Goal: Information Seeking & Learning: Check status

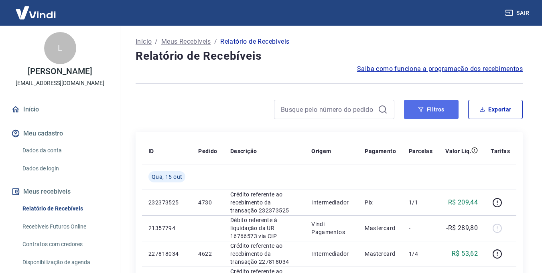
click at [439, 114] on button "Filtros" at bounding box center [431, 109] width 55 height 19
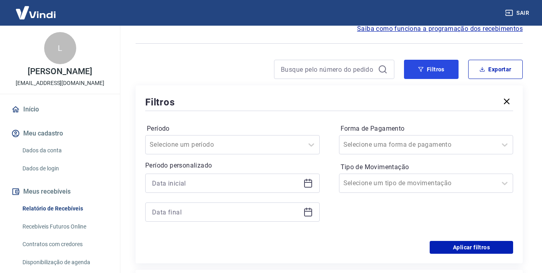
scroll to position [80, 0]
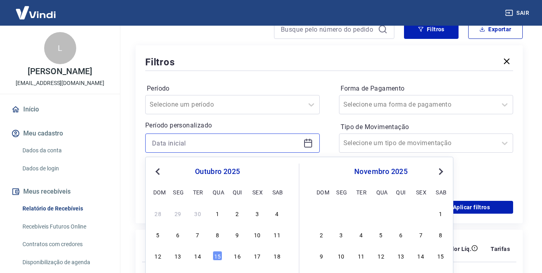
click at [210, 141] on input at bounding box center [226, 143] width 148 height 12
click at [158, 171] on span "Previous Month" at bounding box center [158, 171] width 0 height 9
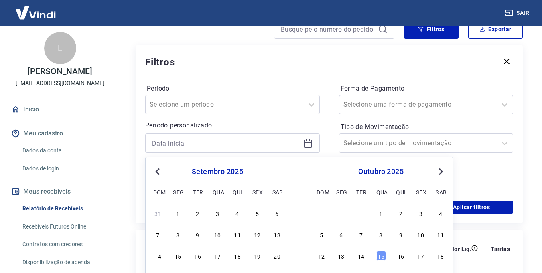
click at [158, 171] on span "Previous Month" at bounding box center [158, 171] width 0 height 9
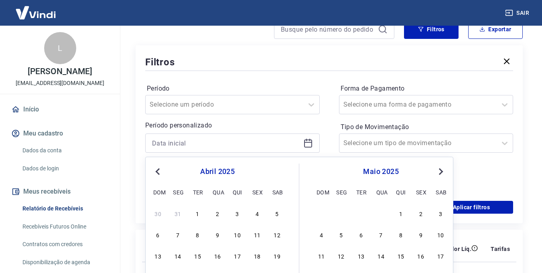
click at [158, 171] on span "Previous Month" at bounding box center [158, 171] width 0 height 9
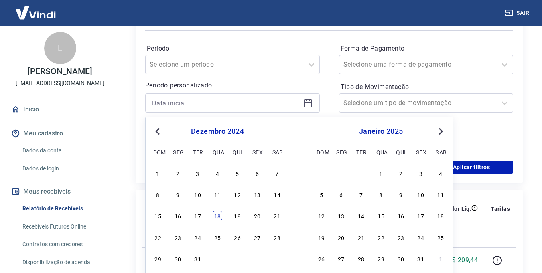
click at [219, 218] on div "18" at bounding box center [218, 216] width 10 height 10
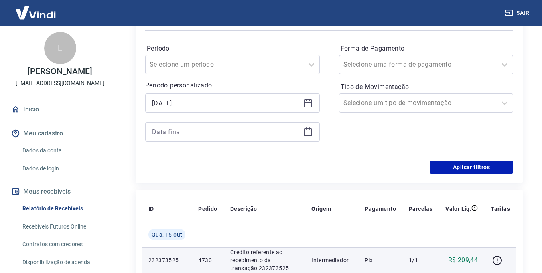
type input "[DATE]"
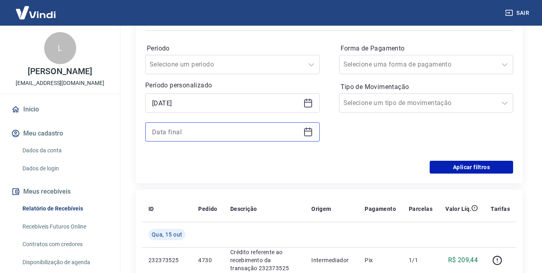
click at [201, 130] on input at bounding box center [226, 132] width 148 height 12
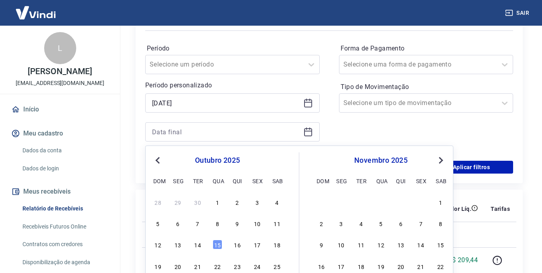
click at [158, 160] on span "Previous Month" at bounding box center [158, 160] width 0 height 9
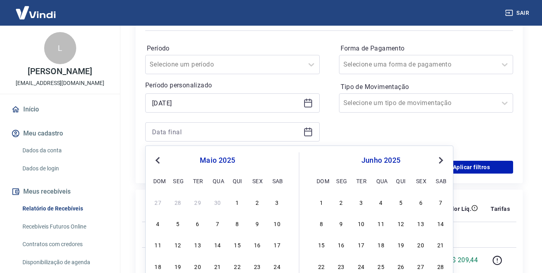
click at [158, 160] on span "Previous Month" at bounding box center [158, 160] width 0 height 9
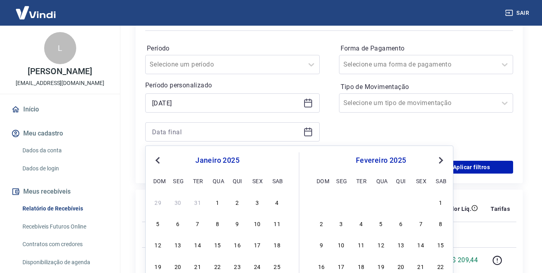
click at [158, 160] on span "Previous Month" at bounding box center [158, 160] width 0 height 9
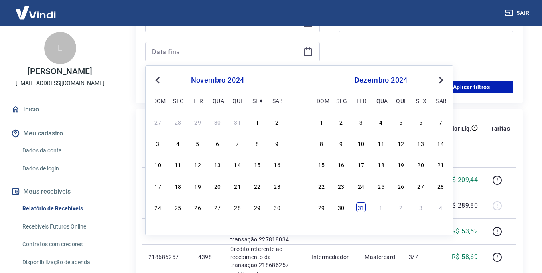
click at [363, 210] on div "31" at bounding box center [361, 208] width 10 height 10
type input "[DATE]"
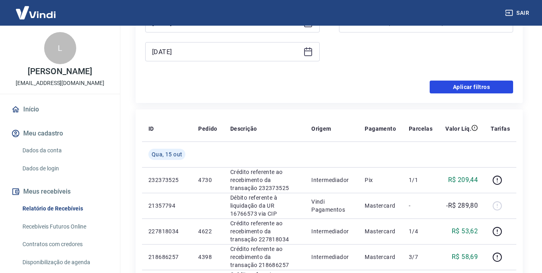
drag, startPoint x: 486, startPoint y: 92, endPoint x: 479, endPoint y: 89, distance: 7.4
click at [486, 93] on button "Aplicar filtros" at bounding box center [471, 87] width 83 height 13
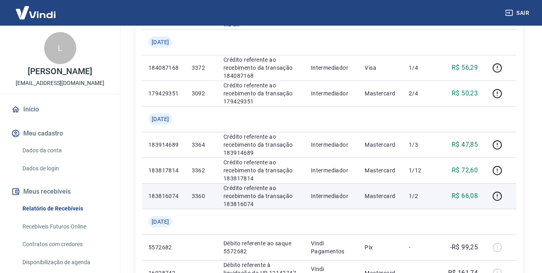
scroll to position [403, 0]
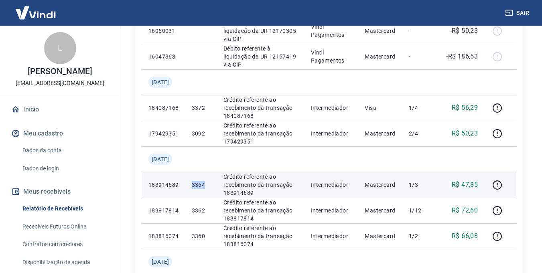
drag, startPoint x: 198, startPoint y: 183, endPoint x: 215, endPoint y: 185, distance: 16.6
click at [215, 185] on td "3364" at bounding box center [201, 185] width 32 height 26
copy p "3364"
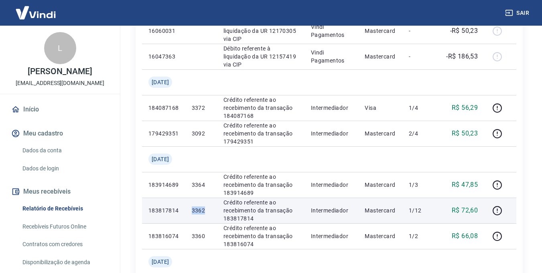
drag, startPoint x: 199, startPoint y: 212, endPoint x: 215, endPoint y: 209, distance: 15.5
click at [215, 212] on td "3362" at bounding box center [201, 211] width 32 height 26
copy p "3362"
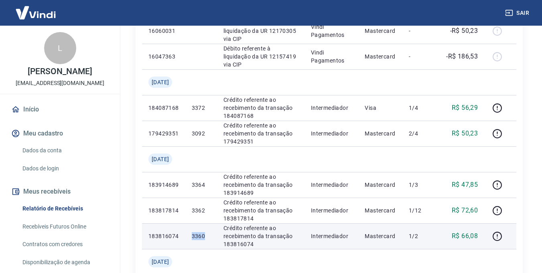
drag, startPoint x: 196, startPoint y: 238, endPoint x: 214, endPoint y: 237, distance: 17.7
click at [214, 237] on td "3360" at bounding box center [201, 236] width 32 height 26
copy p "3360"
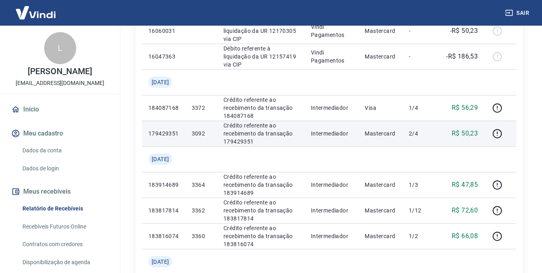
scroll to position [363, 0]
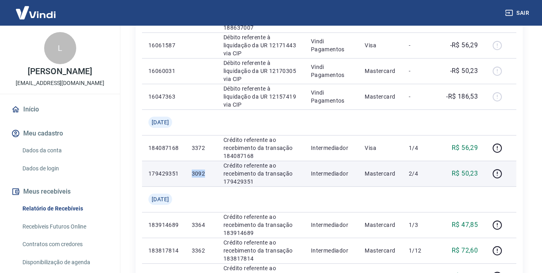
drag, startPoint x: 200, startPoint y: 175, endPoint x: 213, endPoint y: 175, distance: 13.2
click at [211, 175] on p "3092" at bounding box center [201, 174] width 19 height 8
copy p "3092"
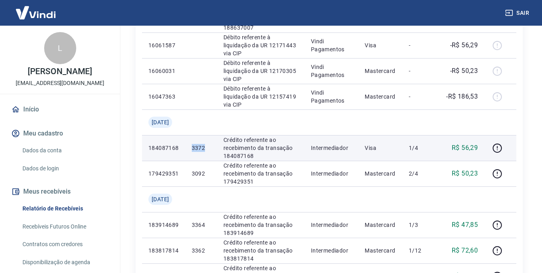
drag, startPoint x: 195, startPoint y: 147, endPoint x: 215, endPoint y: 147, distance: 20.5
click at [215, 147] on td "3372" at bounding box center [201, 148] width 32 height 26
copy p "3372"
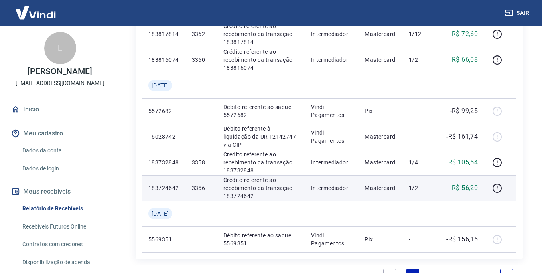
scroll to position [620, 0]
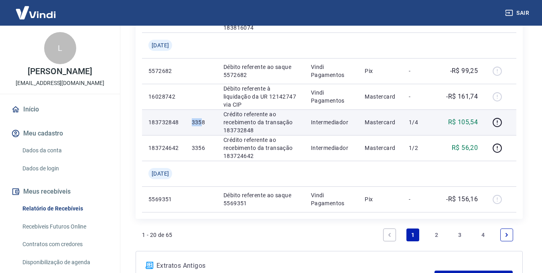
drag, startPoint x: 199, startPoint y: 121, endPoint x: 212, endPoint y: 121, distance: 12.8
click at [212, 121] on td "3358" at bounding box center [201, 123] width 32 height 26
copy p "3358"
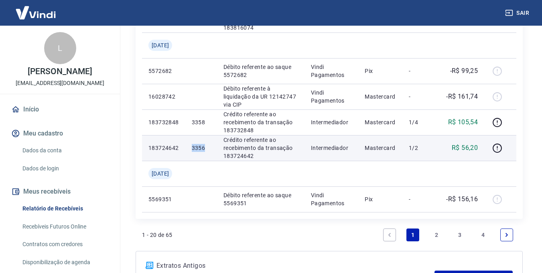
drag, startPoint x: 199, startPoint y: 147, endPoint x: 212, endPoint y: 148, distance: 12.9
click at [212, 148] on td "3356" at bounding box center [201, 148] width 32 height 26
copy p "3356"
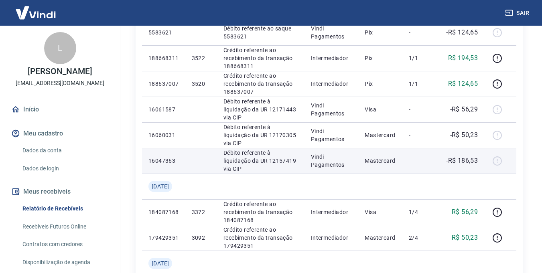
scroll to position [258, 0]
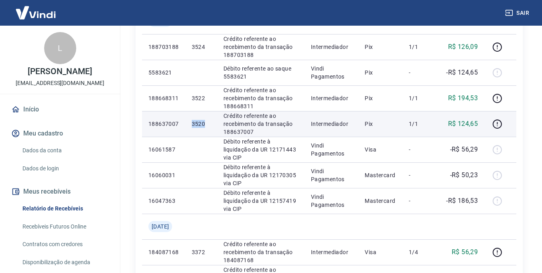
drag, startPoint x: 195, startPoint y: 120, endPoint x: 213, endPoint y: 121, distance: 18.1
click at [213, 121] on td "3520" at bounding box center [201, 124] width 32 height 26
copy p "3520"
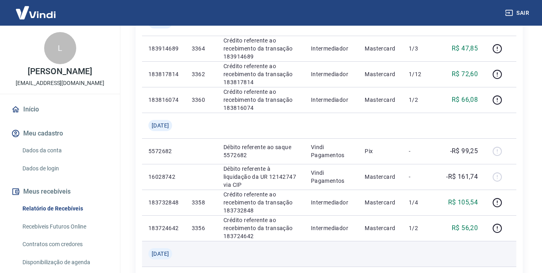
scroll to position [691, 0]
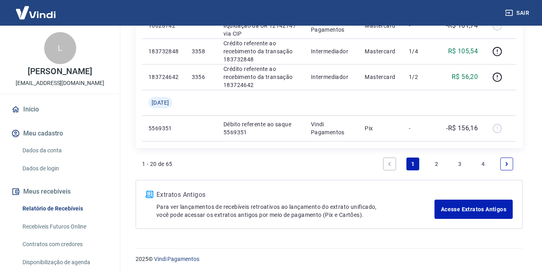
drag, startPoint x: 433, startPoint y: 160, endPoint x: 402, endPoint y: 167, distance: 31.7
click at [433, 160] on link "2" at bounding box center [436, 164] width 13 height 13
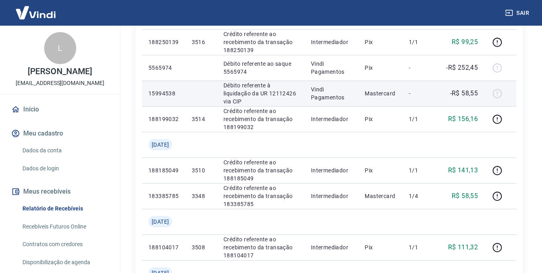
scroll to position [201, 0]
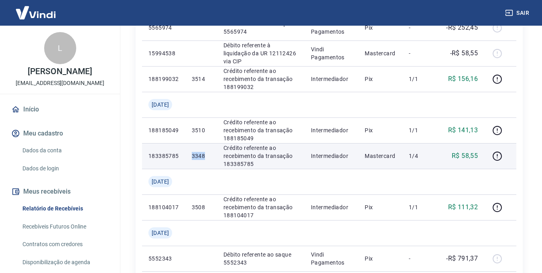
drag, startPoint x: 199, startPoint y: 156, endPoint x: 215, endPoint y: 158, distance: 15.3
click at [215, 158] on td "3348" at bounding box center [201, 156] width 32 height 26
copy p "3348"
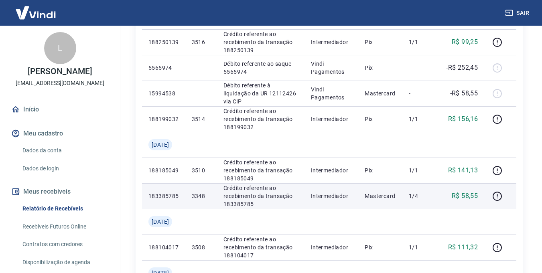
scroll to position [120, 0]
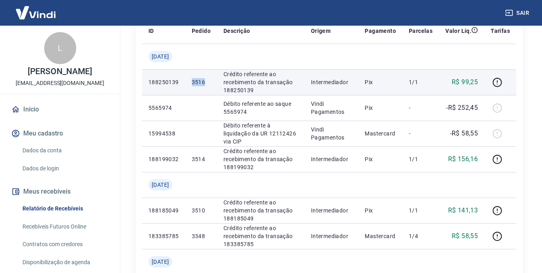
drag, startPoint x: 201, startPoint y: 82, endPoint x: 213, endPoint y: 81, distance: 12.9
click at [211, 81] on p "3516" at bounding box center [201, 82] width 19 height 8
copy p "3516"
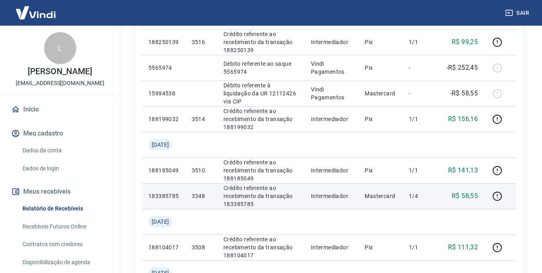
scroll to position [201, 0]
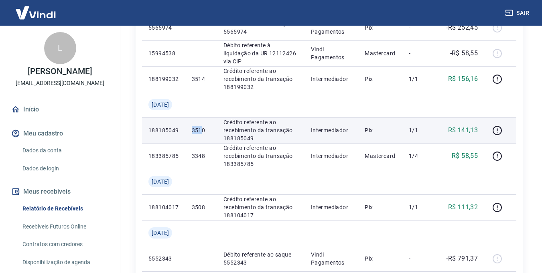
drag, startPoint x: 199, startPoint y: 130, endPoint x: 211, endPoint y: 130, distance: 11.6
click at [211, 130] on td "3510" at bounding box center [201, 131] width 32 height 26
click at [211, 130] on p "3510" at bounding box center [201, 130] width 19 height 8
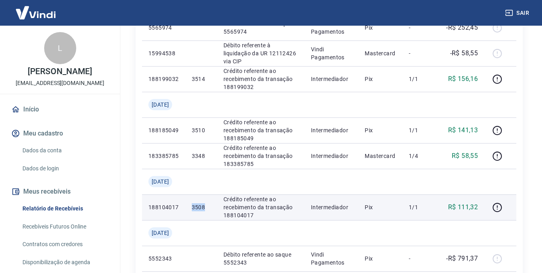
drag, startPoint x: 199, startPoint y: 209, endPoint x: 213, endPoint y: 209, distance: 14.9
click at [213, 209] on td "3508" at bounding box center [201, 208] width 32 height 26
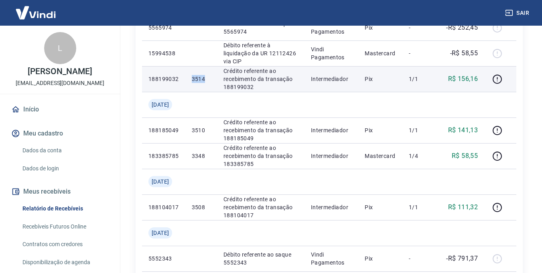
drag, startPoint x: 199, startPoint y: 78, endPoint x: 214, endPoint y: 79, distance: 15.7
click at [215, 79] on td "3514" at bounding box center [201, 79] width 32 height 26
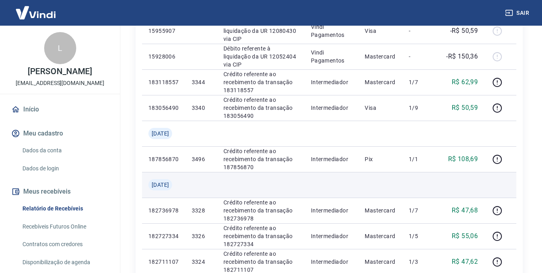
scroll to position [520, 0]
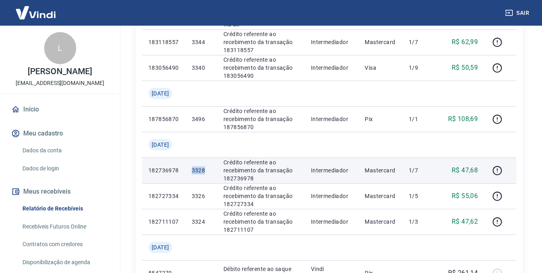
drag, startPoint x: 197, startPoint y: 170, endPoint x: 214, endPoint y: 170, distance: 16.9
click at [214, 170] on td "3328" at bounding box center [201, 171] width 32 height 26
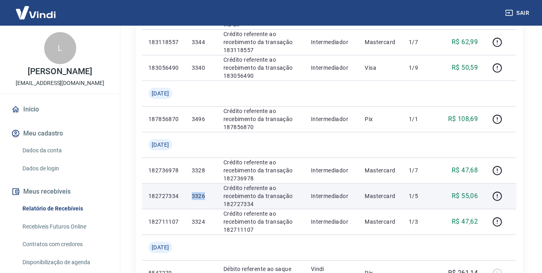
drag, startPoint x: 197, startPoint y: 194, endPoint x: 213, endPoint y: 197, distance: 16.5
click at [213, 197] on td "3326" at bounding box center [201, 196] width 32 height 26
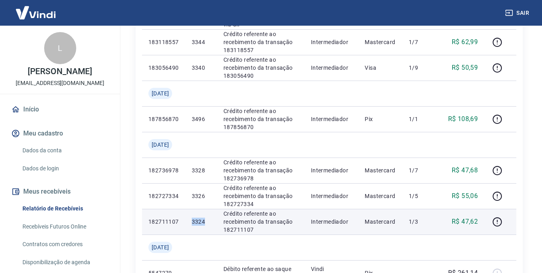
drag, startPoint x: 199, startPoint y: 223, endPoint x: 214, endPoint y: 224, distance: 14.9
click at [214, 224] on td "3324" at bounding box center [201, 222] width 32 height 26
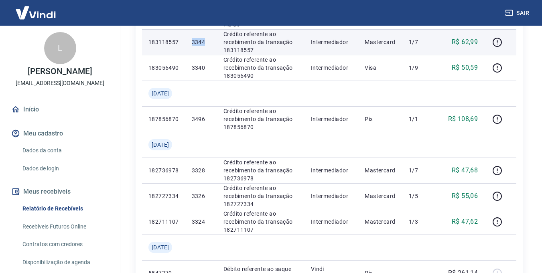
drag, startPoint x: 199, startPoint y: 41, endPoint x: 216, endPoint y: 44, distance: 16.7
click at [216, 44] on td "3344" at bounding box center [201, 42] width 32 height 26
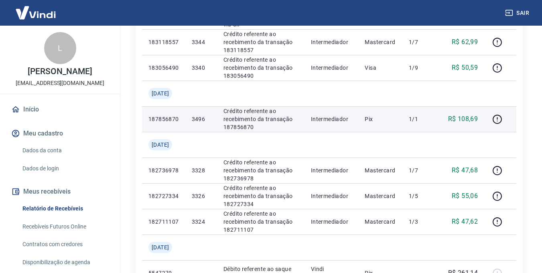
click at [363, 130] on td "Pix" at bounding box center [380, 119] width 44 height 26
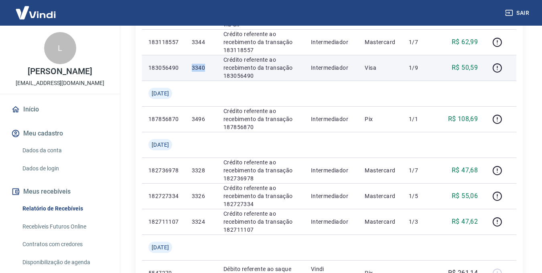
drag, startPoint x: 197, startPoint y: 67, endPoint x: 214, endPoint y: 69, distance: 17.3
click at [214, 69] on td "3340" at bounding box center [201, 68] width 32 height 26
